Goal: Communication & Community: Answer question/provide support

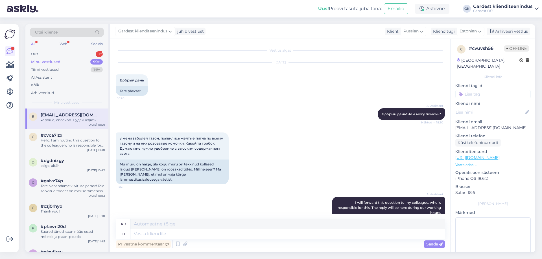
scroll to position [354, 0]
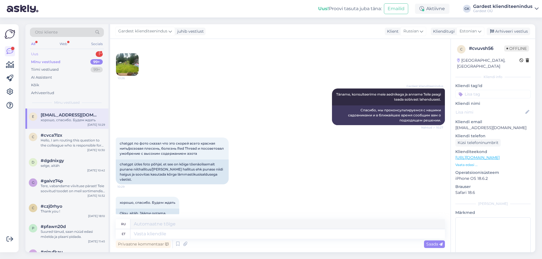
click at [60, 57] on div "Uus 1" at bounding box center [67, 54] width 74 height 8
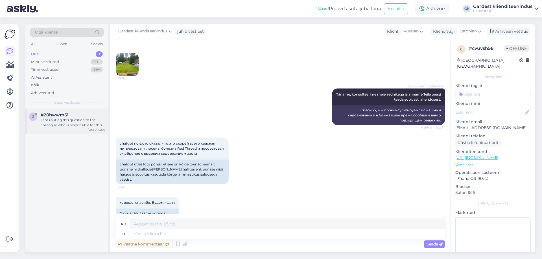
click at [51, 120] on div "I am routing this question to the colleague who is responsible for this topic. …" at bounding box center [73, 123] width 64 height 10
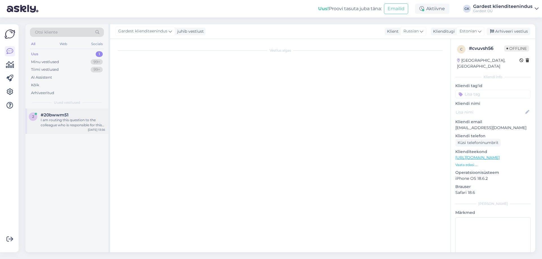
scroll to position [24, 0]
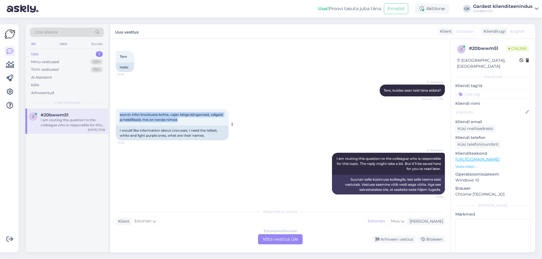
drag, startPoint x: 179, startPoint y: 121, endPoint x: 120, endPoint y: 115, distance: 59.0
click at [120, 115] on span "soovin infot krookuste kohta, vajan kõige kõrgemaid, valgeid ja helelillasid, m…" at bounding box center [172, 117] width 104 height 9
copy span "soovin infot krookuste kohta, vajan kõige kõrgemaid, valgeid ja helelillasid, m…"
click at [272, 241] on div "Estonian to Estonian Võta vestlus üle" at bounding box center [280, 240] width 45 height 10
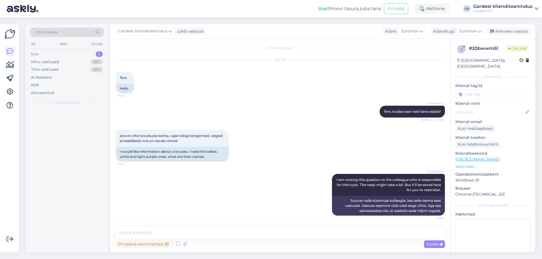
scroll to position [3, 0]
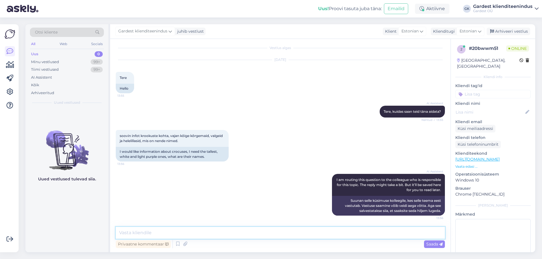
click at [193, 230] on textarea at bounding box center [280, 233] width 329 height 12
click at [199, 235] on textarea at bounding box center [280, 233] width 329 height 12
paste textarea "Tere! Kui otsite kõige kõrgema kasvuga valgeid ja helelillasid krookuseid, siis…"
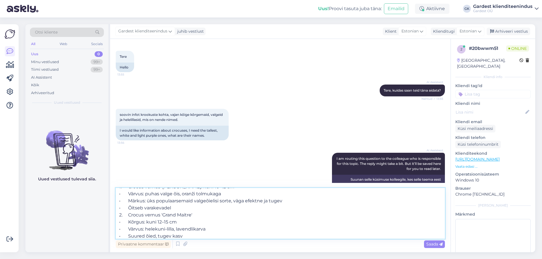
scroll to position [0, 0]
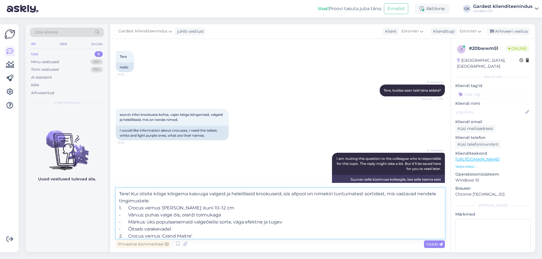
click at [334, 194] on textarea "Tere! Kui otsite kõige kõrgema kasvuga valgeid ja helelillasid krookuseid, siis…" at bounding box center [280, 213] width 329 height 51
type textarea "Tere! Kui otsite kõige kõrgema kasvuga valgeid ja helelillasid krookuseid, siis…"
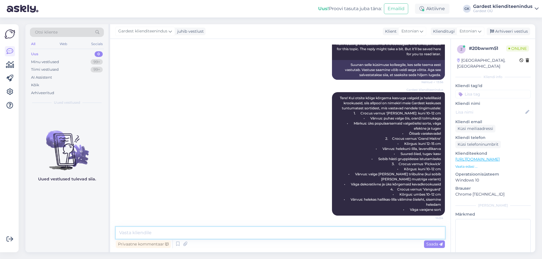
scroll to position [149, 0]
click at [163, 236] on textarea at bounding box center [280, 233] width 329 height 12
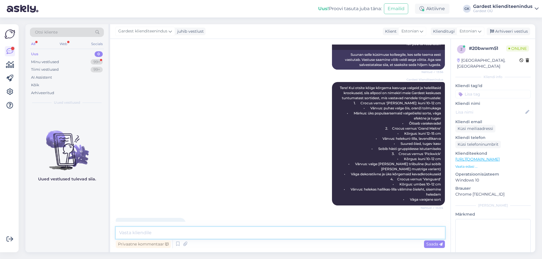
scroll to position [173, 0]
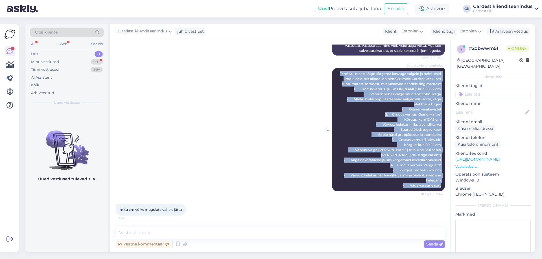
drag, startPoint x: 333, startPoint y: 63, endPoint x: 434, endPoint y: 189, distance: 161.4
click at [434, 189] on div "Gardest klienditeenindus Tere! Kui otsite kõige kõrgema kasvuga valgeid ja hele…" at bounding box center [388, 130] width 113 height 124
copy span "Tere! Kui otsite kõige kõrgema kasvuga valgeid ja helelillasid krookuseid, siis…"
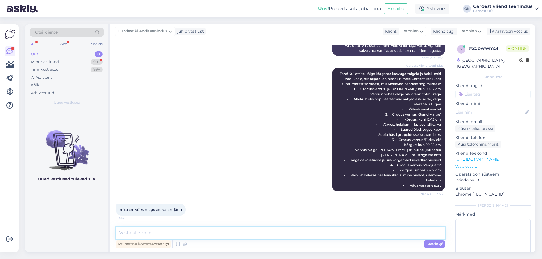
click at [185, 236] on textarea at bounding box center [280, 233] width 329 height 12
paste textarea "5–10 cm mugulate vahel"
paste textarea "Istutussügavus: 6–10 cm, sõltuvalt mullast (kergemas mullas sügavamale, raskema…"
click at [173, 232] on textarea "5–10 cm mugulate vahelIstutussügavus: 6–10 cm, sõltuvalt mullast (kergemas mull…" at bounding box center [280, 233] width 329 height 12
click at [119, 234] on textarea "5–10 cm mugulate vahel. Istutussügavus: 6–10 cm, sõltuvalt mullast (kergemas mu…" at bounding box center [280, 233] width 329 height 12
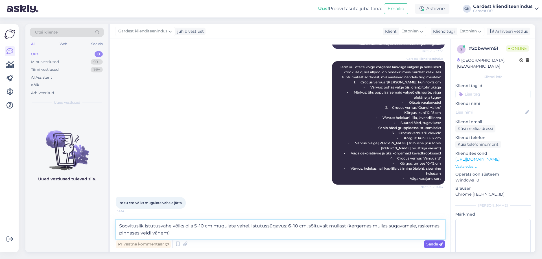
type textarea "Soovituslik istutusvahe võiks olla 5–10 cm mugulate vahel. Istutussügavus: 6–10…"
click at [428, 243] on span "Saada" at bounding box center [434, 244] width 16 height 5
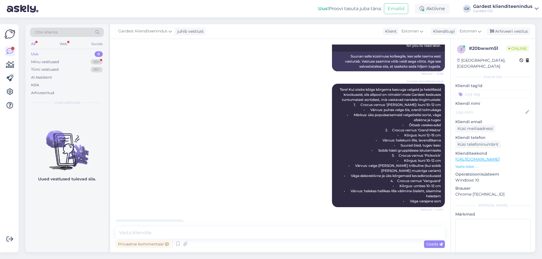
scroll to position [232, 0]
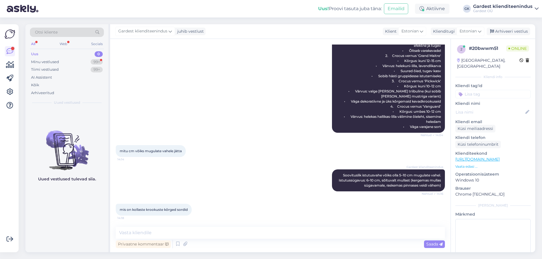
drag, startPoint x: 189, startPoint y: 209, endPoint x: 89, endPoint y: 206, distance: 100.5
click at [89, 206] on div "Otsi kliente All Web Socials Uus 0 Minu vestlused 99+ Tiimi vestlused 99+ AI As…" at bounding box center [280, 138] width 510 height 228
click at [188, 211] on span "mis on kollaste krookuste kõrged sordid" at bounding box center [154, 210] width 68 height 4
click at [207, 190] on div "Gardest klienditeenindus Soovituslik istutusvahe võiks olla 5–10 cm mugulate va…" at bounding box center [280, 180] width 329 height 34
drag, startPoint x: 120, startPoint y: 209, endPoint x: 188, endPoint y: 210, distance: 68.3
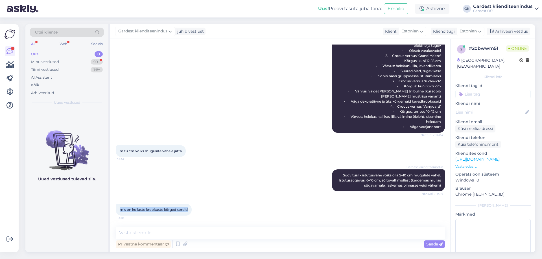
click at [188, 210] on span "mis on kollaste krookuste kõrged sordid" at bounding box center [154, 210] width 68 height 4
copy span "mis on kollaste krookuste kõrged sordid"
click at [138, 233] on textarea at bounding box center [280, 233] width 329 height 12
paste textarea "Krookus 'Yellow Mammouth'"
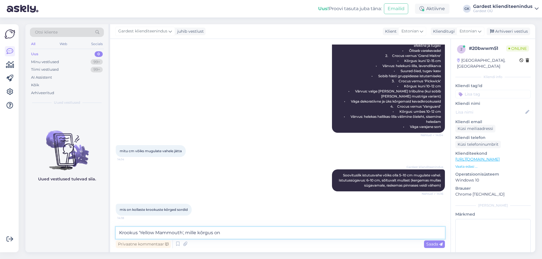
paste textarea "Kõrgus: umbes 10–15 cm"
click at [239, 231] on textarea "Krookus 'Yellow Mammouth', mille kõrgus on Kõrgus: umbes 10–15 cm" at bounding box center [280, 233] width 329 height 12
click at [272, 229] on textarea "Krookus 'Yellow Mammouth', mille kõrgus on umbes 10–15 cm" at bounding box center [280, 233] width 329 height 12
paste textarea "[PERSON_NAME] 'Advance'"
click at [264, 231] on textarea "Krookus 'Yellow Mammouth', mille kõrgus on umbes 10–15 cm [PERSON_NAME] 'Advanc…" at bounding box center [280, 233] width 329 height 12
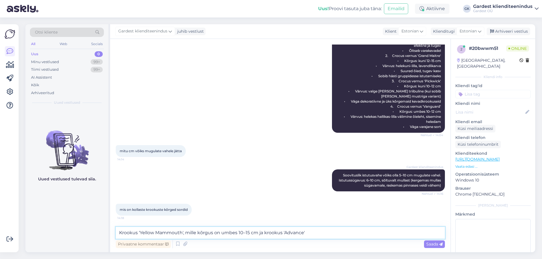
drag, startPoint x: 185, startPoint y: 233, endPoint x: 237, endPoint y: 234, distance: 52.5
click at [237, 234] on textarea "Krookus 'Yellow Mammouth', mille kõrgus on umbes 10–15 cm ja krookus 'Advance'" at bounding box center [280, 233] width 329 height 12
click at [329, 230] on textarea "Krookus 'Yellow Mammouth', mille kõrgus on umbes 10–15 cm ja krookus 'Advance'" at bounding box center [280, 233] width 329 height 12
paste textarea "mille kõrgus on umbes"
paste textarea "7–8 cm"
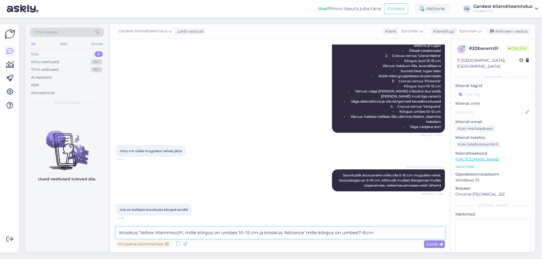
drag, startPoint x: 375, startPoint y: 232, endPoint x: 258, endPoint y: 231, distance: 117.2
click at [258, 231] on textarea "Krookus 'Yellow Mammouth', mille kõrgus on umbes 10–15 cm ja krookus 'Advance' …" at bounding box center [280, 233] width 329 height 12
type textarea "Krookus 'Yellow Mammouth', mille kõrgus on umbes 10–15 cm"
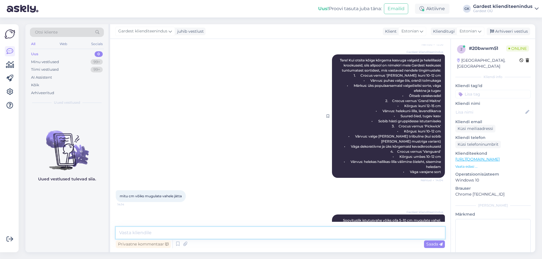
scroll to position [261, 0]
